Goal: Obtain resource: Download file/media

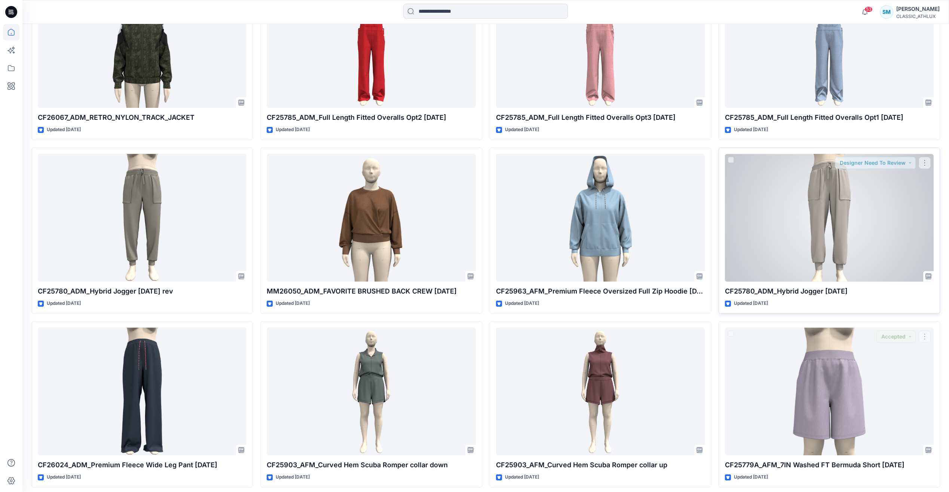
scroll to position [3917, 0]
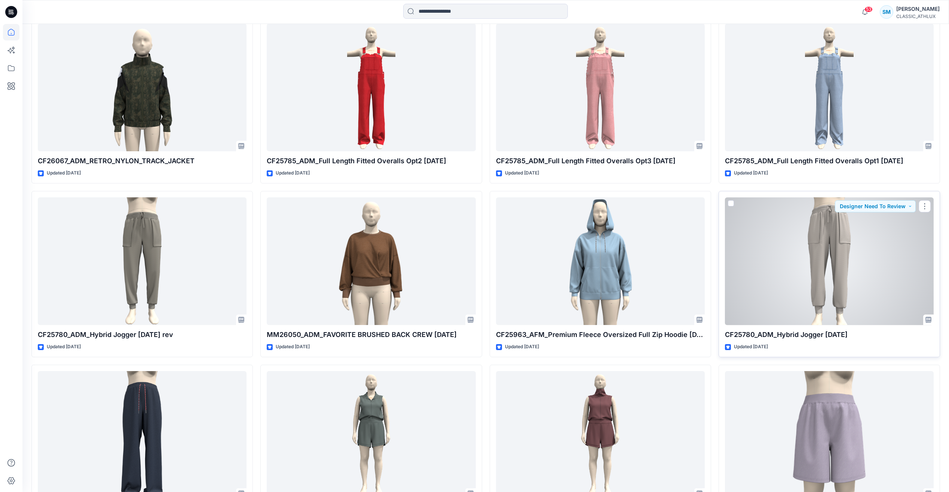
click at [833, 248] on div at bounding box center [829, 261] width 209 height 128
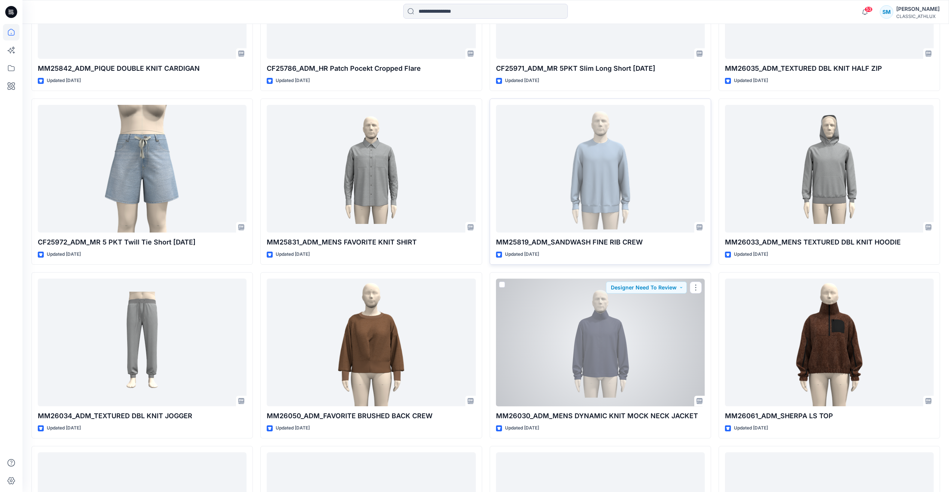
scroll to position [4986, 0]
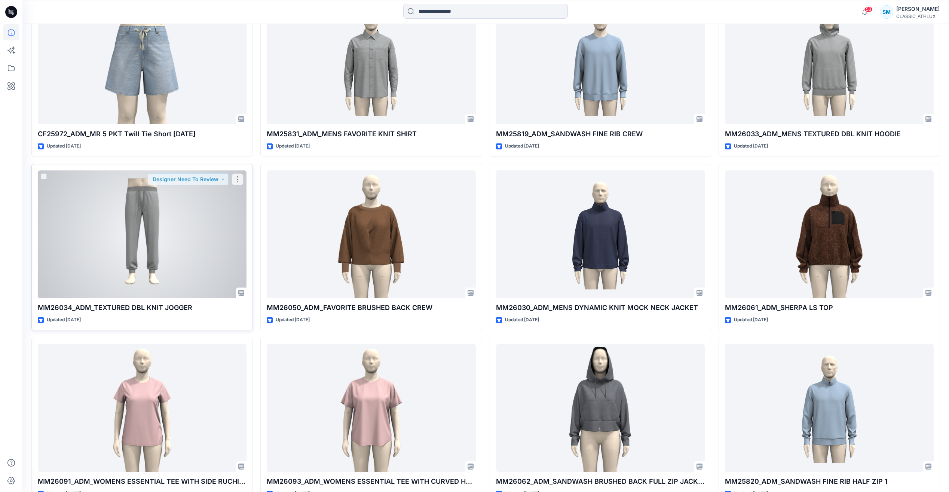
click at [235, 229] on div at bounding box center [142, 234] width 209 height 128
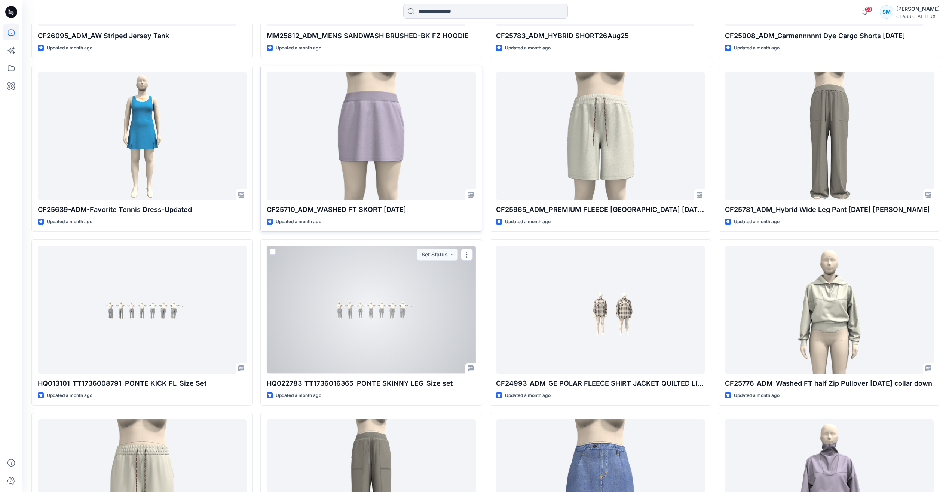
scroll to position [6300, 0]
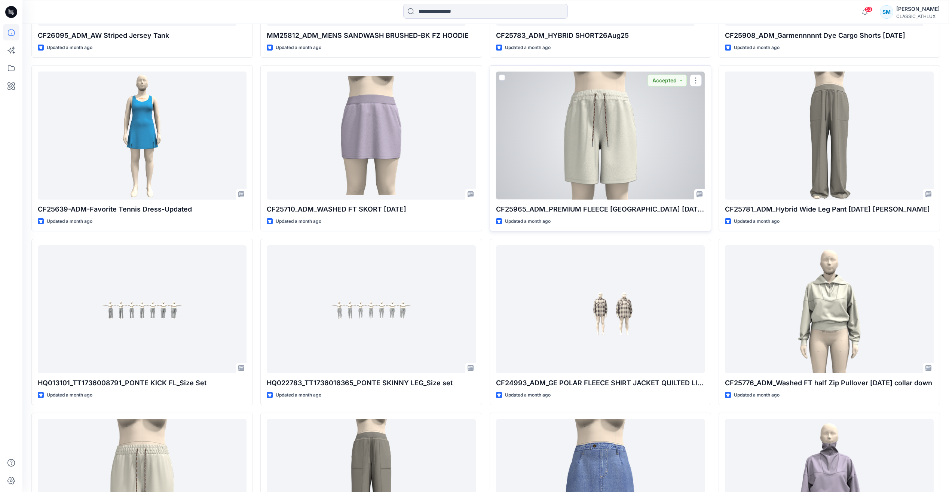
click at [602, 161] on div at bounding box center [600, 135] width 209 height 128
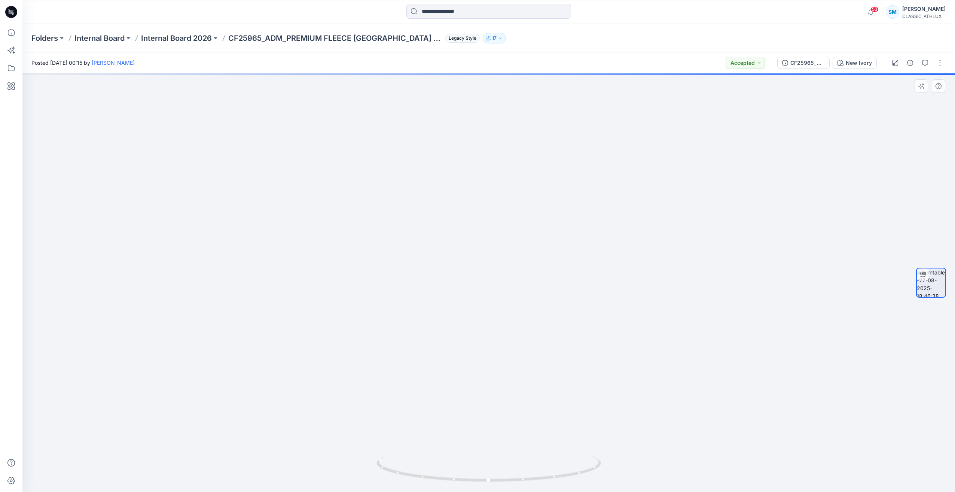
click at [638, 109] on img at bounding box center [488, 257] width 308 height 468
drag, startPoint x: 744, startPoint y: 127, endPoint x: 611, endPoint y: 120, distance: 133.7
click at [748, 128] on div at bounding box center [488, 282] width 932 height 418
click at [814, 66] on div "CF25965_ADM_PREMIUM FLEECE [GEOGRAPHIC_DATA] [DATE] (1)" at bounding box center [807, 63] width 34 height 8
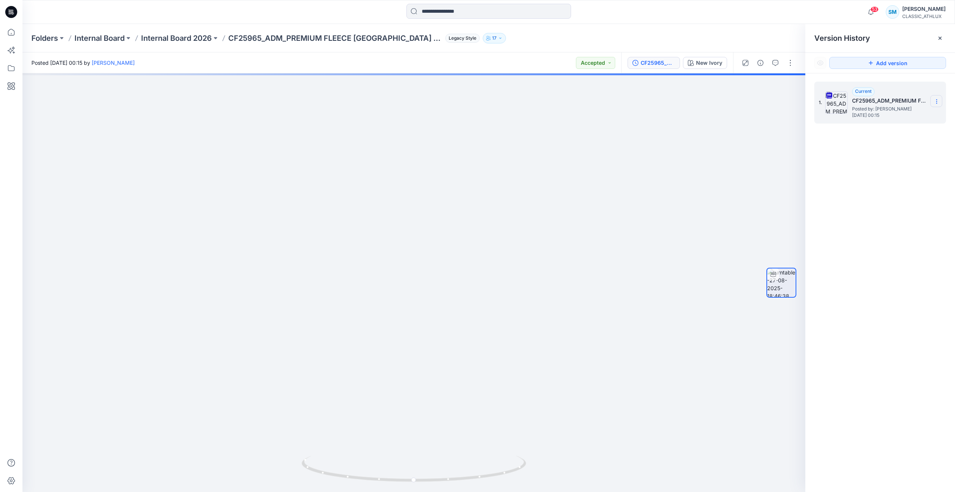
click at [936, 100] on icon at bounding box center [936, 100] width 0 height 0
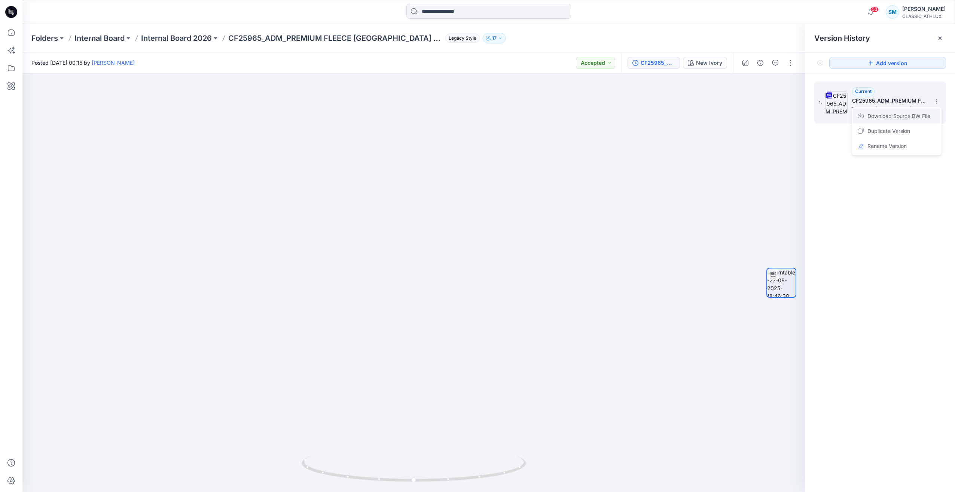
click at [887, 117] on span "Download Source BW File" at bounding box center [898, 115] width 63 height 9
